Goal: Task Accomplishment & Management: Complete application form

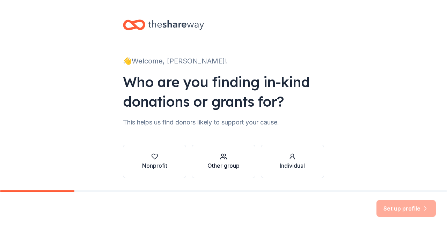
click at [210, 164] on div "Other group" at bounding box center [223, 166] width 32 height 8
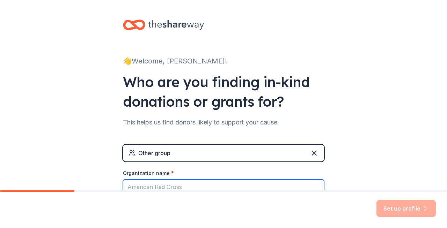
click at [242, 183] on input "Organization name *" at bounding box center [223, 187] width 201 height 15
type input "The [GEOGRAPHIC_DATA]"
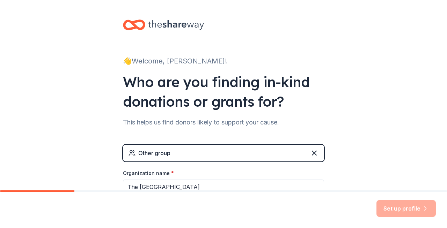
scroll to position [81, 0]
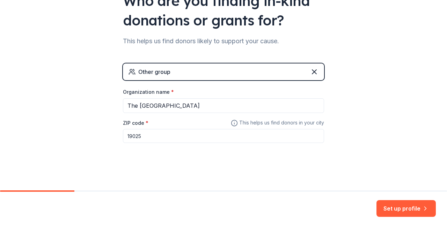
type input "19025"
click at [389, 213] on button "Set up profile" at bounding box center [405, 208] width 59 height 17
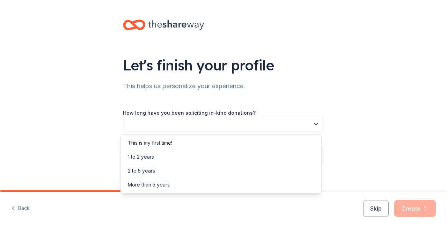
click at [219, 123] on button "button" at bounding box center [223, 124] width 201 height 15
click at [201, 148] on div "This is my first time!" at bounding box center [221, 143] width 198 height 14
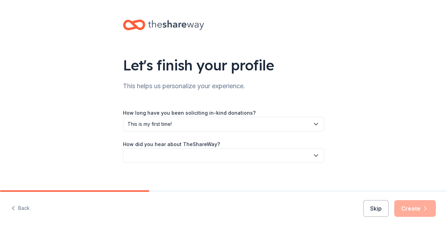
click at [202, 157] on button "button" at bounding box center [223, 155] width 201 height 15
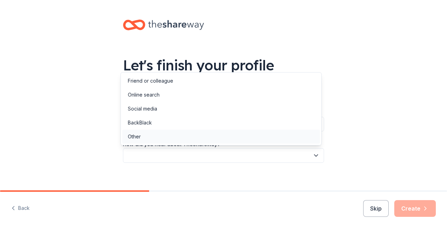
click at [200, 134] on div "Other" at bounding box center [221, 137] width 198 height 14
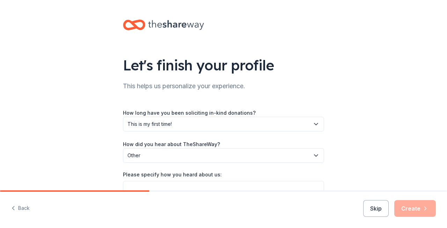
scroll to position [38, 0]
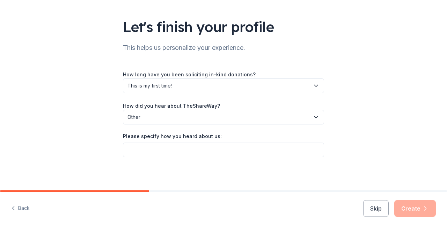
click at [229, 138] on div "Please specify how you heard about us:" at bounding box center [223, 138] width 201 height 10
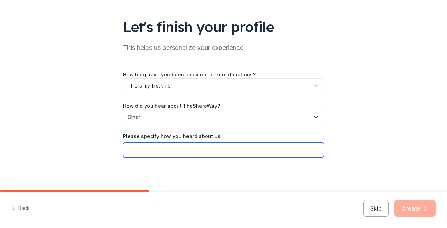
click at [220, 146] on input "Please specify how you heard about us:" at bounding box center [223, 150] width 201 height 15
type input "Referral"
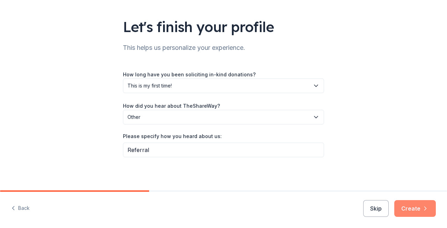
click at [403, 203] on button "Create" at bounding box center [415, 208] width 42 height 17
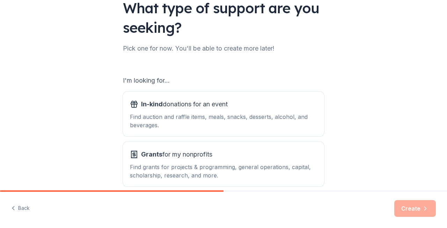
scroll to position [59, 0]
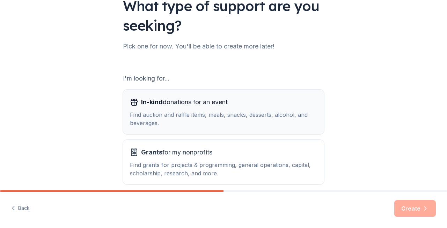
click at [250, 123] on div "Find auction and raffle items, meals, snacks, desserts, alcohol, and beverages." at bounding box center [223, 119] width 187 height 17
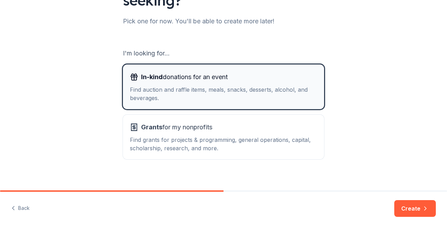
scroll to position [91, 0]
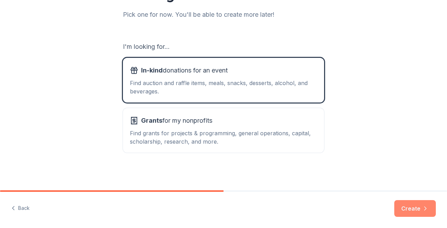
click at [414, 207] on button "Create" at bounding box center [415, 208] width 42 height 17
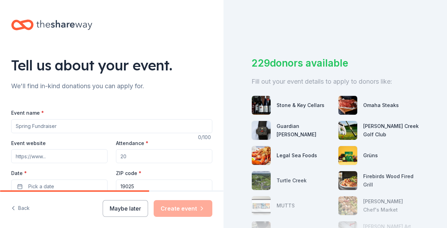
click at [34, 126] on input "Event name *" at bounding box center [111, 126] width 201 height 14
type input "T"
type input "Fall [DATE]"
click at [139, 150] on input "Attendance *" at bounding box center [164, 156] width 96 height 14
type input "2"
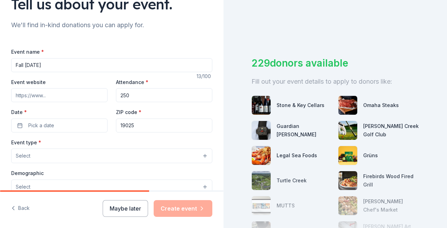
scroll to position [65, 0]
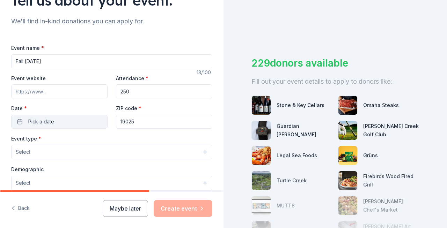
type input "250"
click at [48, 125] on span "Pick a date" at bounding box center [41, 122] width 26 height 8
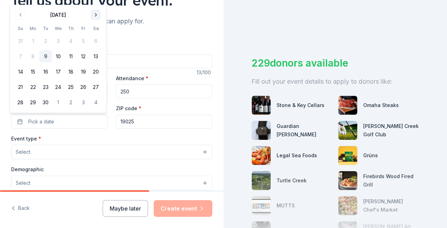
click at [92, 16] on button "Go to next month" at bounding box center [96, 15] width 10 height 10
click at [83, 44] on button "3" at bounding box center [83, 41] width 13 height 13
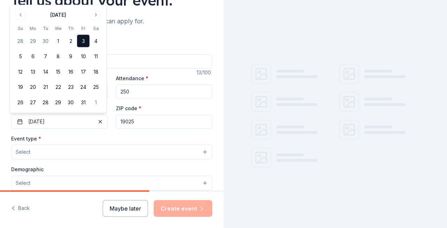
click at [95, 148] on button "Select" at bounding box center [111, 152] width 201 height 15
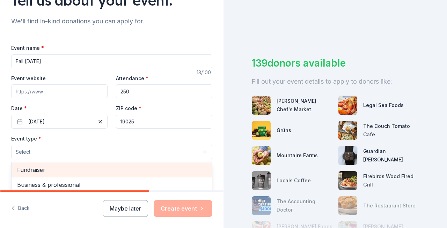
click at [81, 169] on span "Fundraiser" at bounding box center [111, 169] width 189 height 9
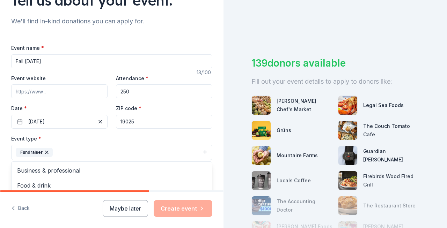
click at [201, 134] on div "Event type * Fundraiser Business & professional Food & drink Health & wellness …" at bounding box center [111, 147] width 201 height 26
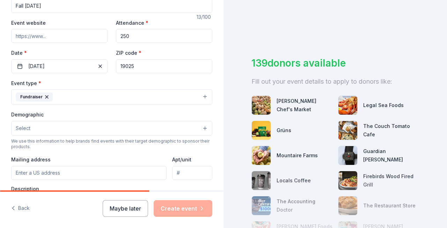
scroll to position [121, 0]
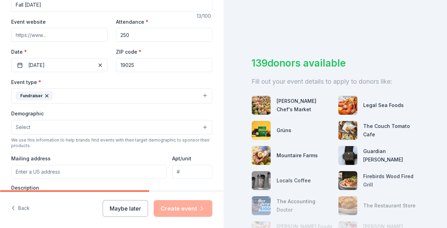
click at [187, 129] on button "Select" at bounding box center [111, 127] width 201 height 15
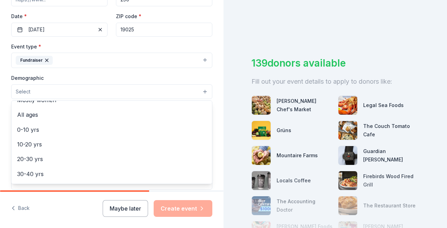
scroll to position [38, 0]
click at [174, 75] on div "Demographic Select All genders Mostly men Mostly women All ages [DEMOGRAPHIC_DA…" at bounding box center [111, 86] width 201 height 25
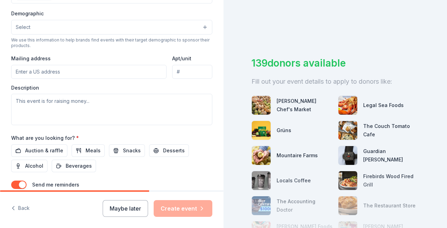
scroll to position [234, 0]
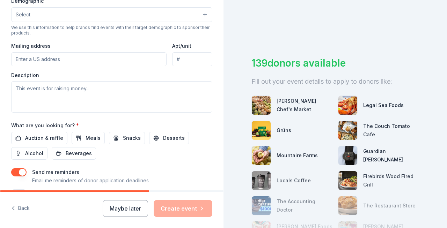
click at [52, 59] on input "Mailing address" at bounding box center [88, 59] width 155 height 14
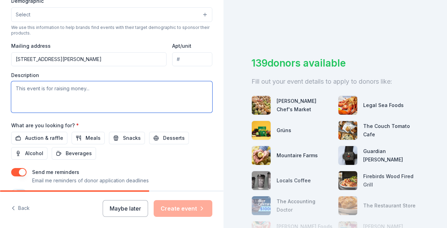
click at [109, 99] on textarea at bounding box center [111, 96] width 201 height 31
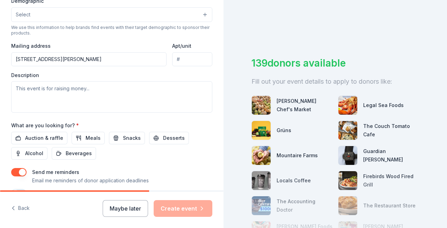
click at [86, 61] on input "[STREET_ADDRESS][PERSON_NAME]" at bounding box center [88, 59] width 155 height 14
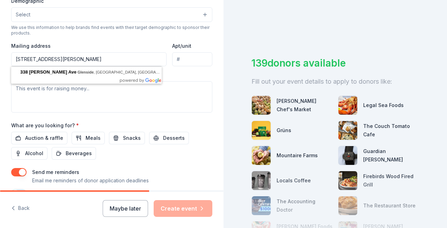
type input "[STREET_ADDRESS][PERSON_NAME]"
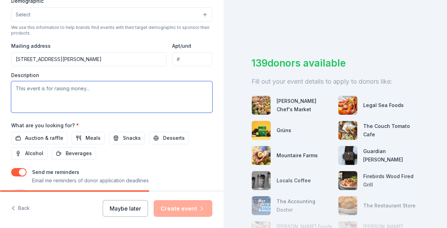
click at [83, 95] on textarea at bounding box center [111, 96] width 201 height 31
click at [42, 89] on textarea "This event s to raise funds" at bounding box center [111, 96] width 201 height 31
click at [90, 89] on textarea "This events to raise funds" at bounding box center [111, 96] width 201 height 31
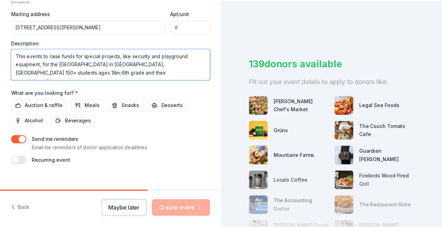
scroll to position [275, 0]
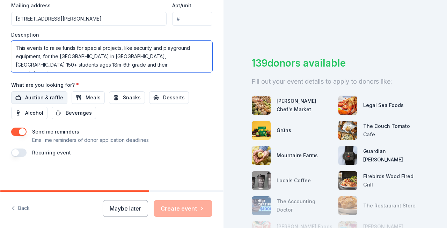
type textarea "This events to raise funds for special projects, like security and playground e…"
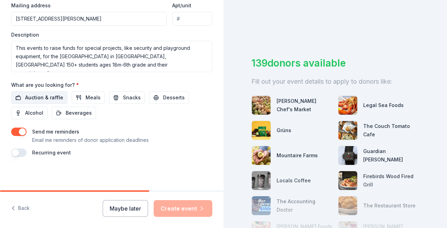
click at [39, 96] on span "Auction & raffle" at bounding box center [44, 98] width 38 height 8
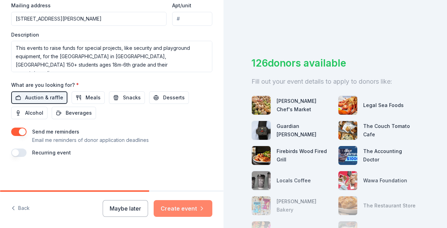
click at [192, 214] on button "Create event" at bounding box center [183, 208] width 59 height 17
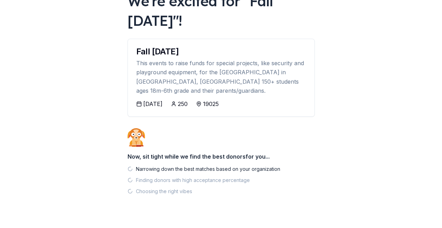
scroll to position [67, 0]
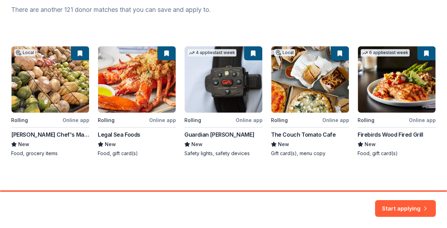
scroll to position [95, 0]
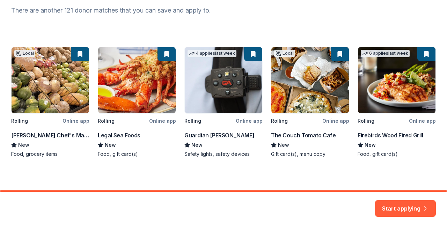
click at [423, 50] on div "Local Rolling Online app [PERSON_NAME] Chef's Market New Food, grocery items Ro…" at bounding box center [223, 102] width 425 height 111
click at [405, 208] on button "Start applying" at bounding box center [405, 204] width 61 height 17
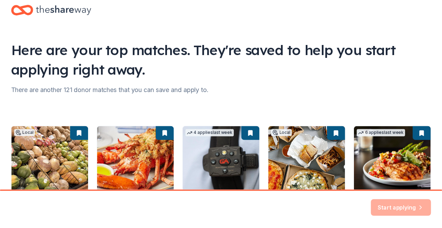
scroll to position [0, 0]
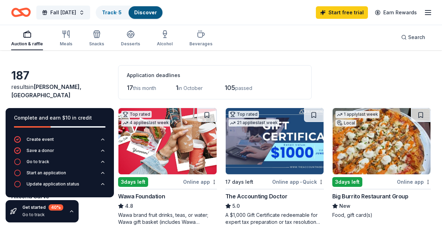
scroll to position [20, 0]
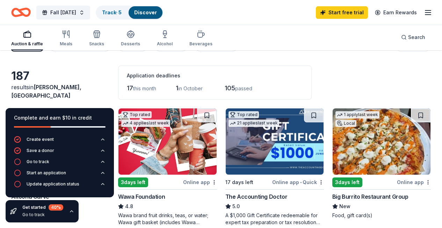
click at [286, 58] on div "Filter 2 Application methods Causes Eligibility Just added Sort" at bounding box center [221, 45] width 442 height 28
click at [43, 159] on div "Go to track" at bounding box center [31, 161] width 35 height 7
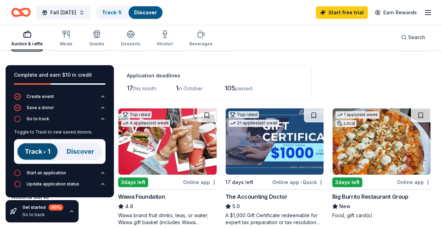
click at [48, 151] on img at bounding box center [59, 151] width 91 height 25
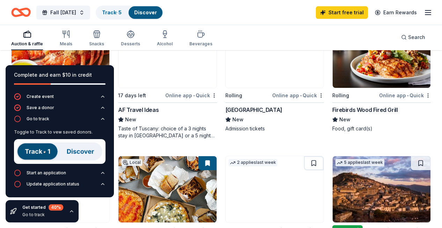
scroll to position [237, 0]
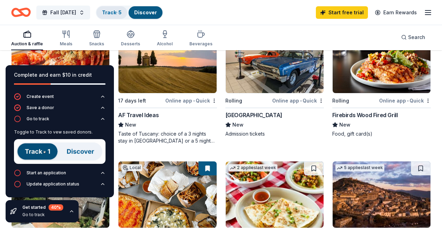
click at [127, 7] on div "Track · 5" at bounding box center [111, 12] width 31 height 13
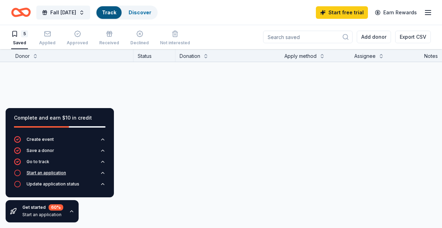
scroll to position [0, 0]
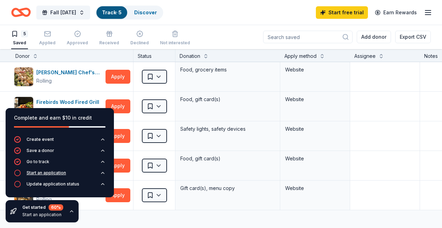
click at [45, 175] on div "Start an application" at bounding box center [46, 173] width 39 height 6
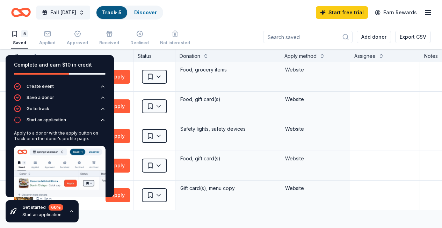
scroll to position [26, 0]
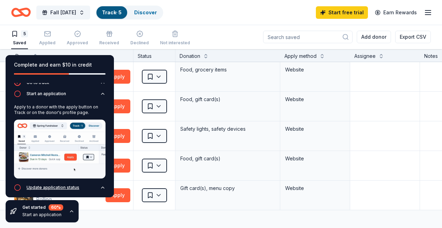
click at [45, 185] on div "Update application status" at bounding box center [53, 188] width 53 height 6
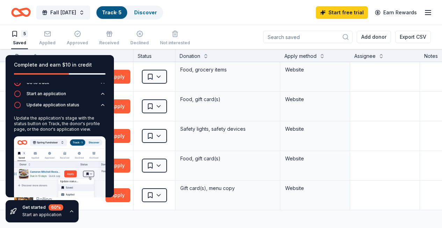
click at [71, 212] on icon "button" at bounding box center [72, 212] width 6 height 6
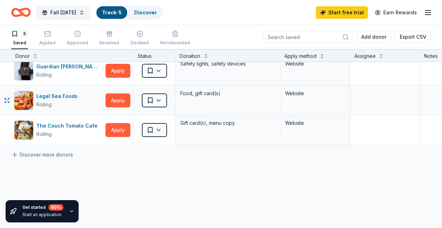
scroll to position [0, 0]
